Goal: Task Accomplishment & Management: Manage account settings

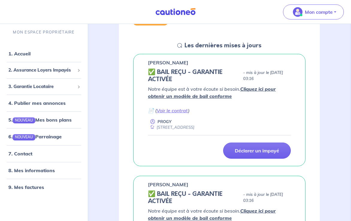
scroll to position [77, 0]
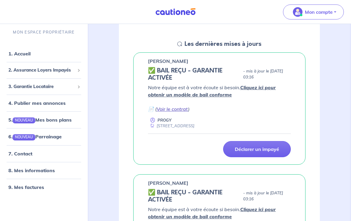
click at [171, 108] on link "Voir le contrat" at bounding box center [172, 109] width 31 height 6
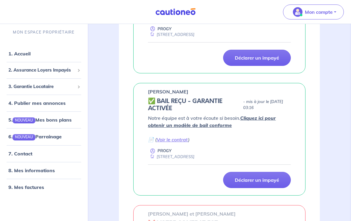
scroll to position [170, 0]
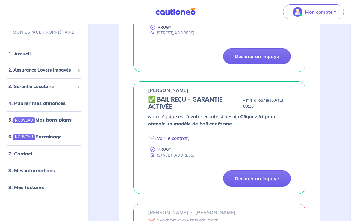
click at [174, 139] on link "Voir le contrat" at bounding box center [172, 138] width 31 height 6
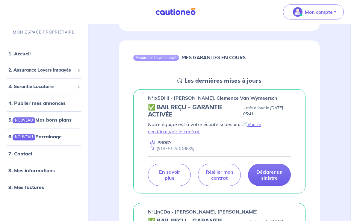
scroll to position [573, 0]
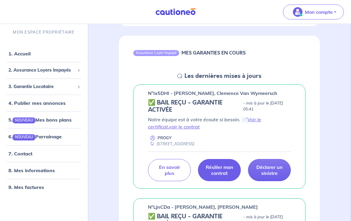
click at [212, 173] on p "Résilier mon contrat" at bounding box center [220, 170] width 28 height 12
click at [170, 94] on p "n°Ix5DHI - [PERSON_NAME], Clemence Van Wymeersch" at bounding box center [212, 93] width 129 height 7
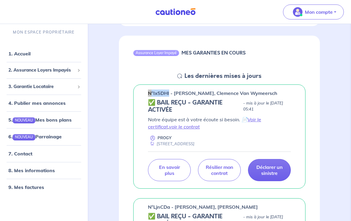
drag, startPoint x: 169, startPoint y: 93, endPoint x: 133, endPoint y: 93, distance: 35.7
click at [133, 93] on div "n°Ix5DHI - [PERSON_NAME], [PERSON_NAME] ✅ BAIL REÇU - GARANTIE ACTIVÉE - mis à …" at bounding box center [219, 136] width 172 height 104
copy p "n°Ix5DHI"
drag, startPoint x: 174, startPoint y: 93, endPoint x: 313, endPoint y: 93, distance: 139.3
click at [313, 93] on div "n°Ix5DHI - [PERSON_NAME], [PERSON_NAME] ✅ BAIL REÇU - GARANTIE ACTIVÉE - mis à …" at bounding box center [219, 136] width 201 height 104
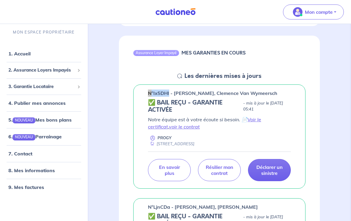
copy p "[PERSON_NAME], [PERSON_NAME]"
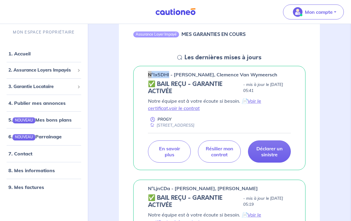
scroll to position [624, 0]
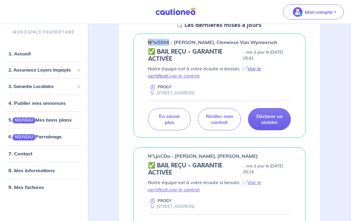
click at [261, 68] on link "Voir le certificat" at bounding box center [204, 72] width 113 height 13
click at [169, 76] on link "voir le contrat" at bounding box center [184, 76] width 31 height 6
click at [220, 124] on p "Résilier mon contrat" at bounding box center [220, 119] width 28 height 12
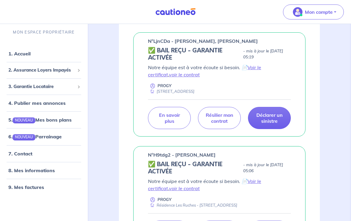
scroll to position [748, 0]
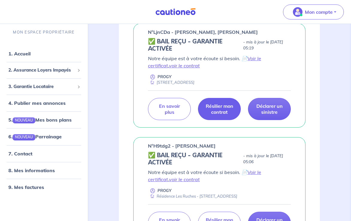
click at [219, 115] on p "Résilier mon contrat" at bounding box center [220, 109] width 28 height 12
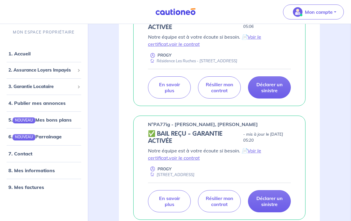
scroll to position [950, 0]
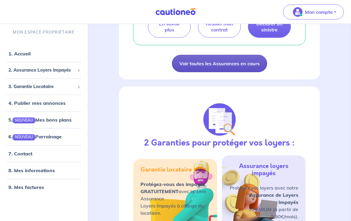
click at [199, 72] on link "Voir toutes les Assurances en cours" at bounding box center [219, 63] width 95 height 17
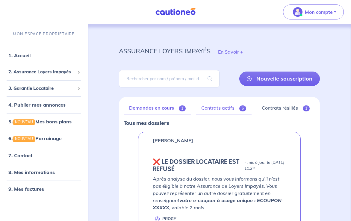
click at [223, 110] on link "Contrats actifs 6" at bounding box center [224, 108] width 56 height 13
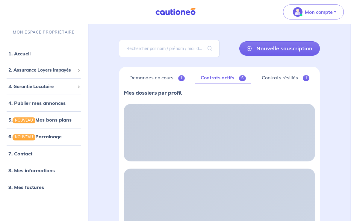
scroll to position [31, 0]
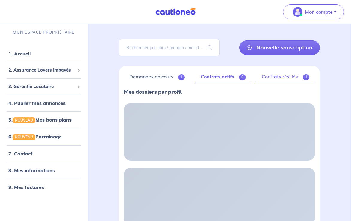
click at [282, 77] on link "Contrats résiliés 1" at bounding box center [285, 77] width 59 height 13
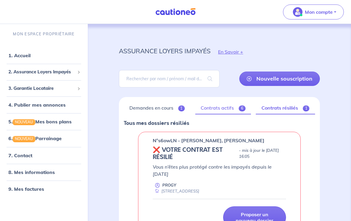
click at [229, 110] on link "Contrats actifs 6" at bounding box center [223, 108] width 56 height 13
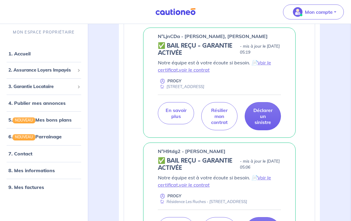
scroll to position [248, 0]
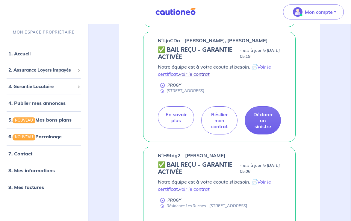
click at [188, 71] on link "voir le contrat" at bounding box center [194, 74] width 31 height 6
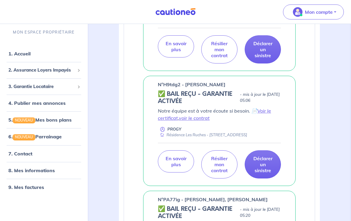
scroll to position [323, 0]
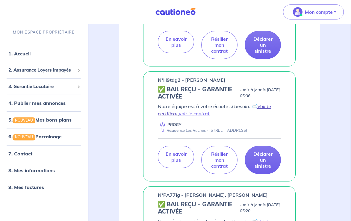
click at [170, 107] on link "Voir le certificat" at bounding box center [214, 109] width 113 height 13
click at [198, 111] on link "voir le contrat" at bounding box center [194, 114] width 31 height 6
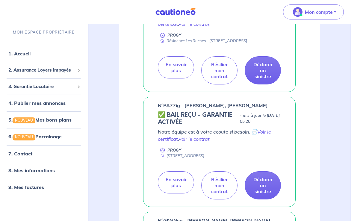
scroll to position [423, 0]
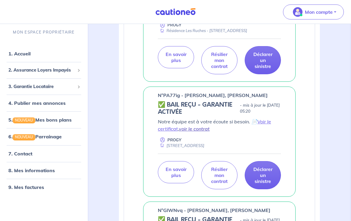
click at [200, 126] on link "voir le contrat" at bounding box center [194, 129] width 31 height 6
